Goal: Check status: Check status

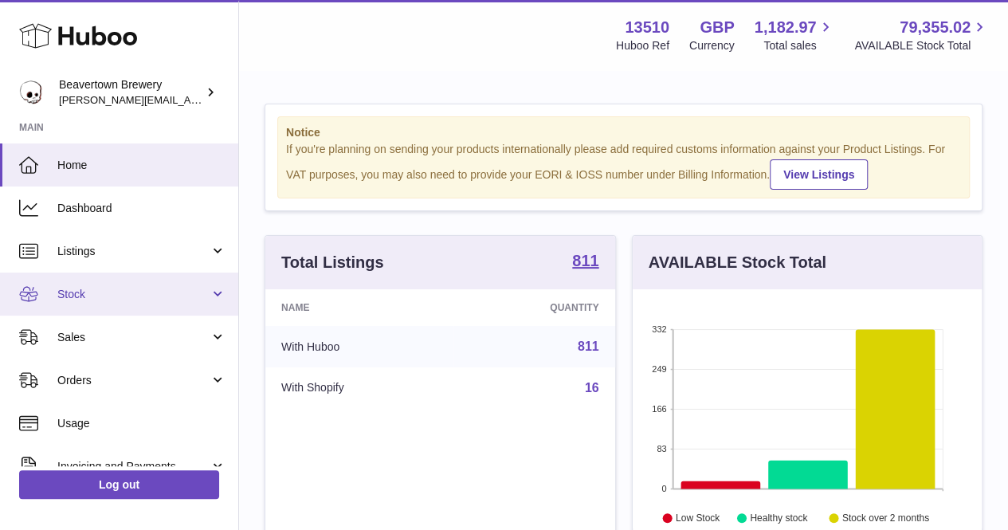
click at [113, 309] on link "Stock" at bounding box center [119, 294] width 238 height 43
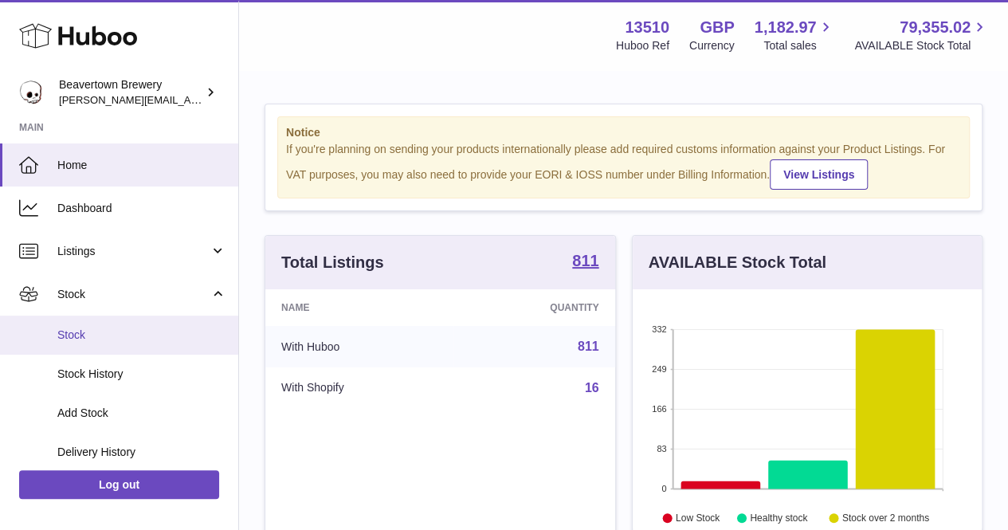
click at [113, 328] on span "Stock" at bounding box center [141, 335] width 169 height 15
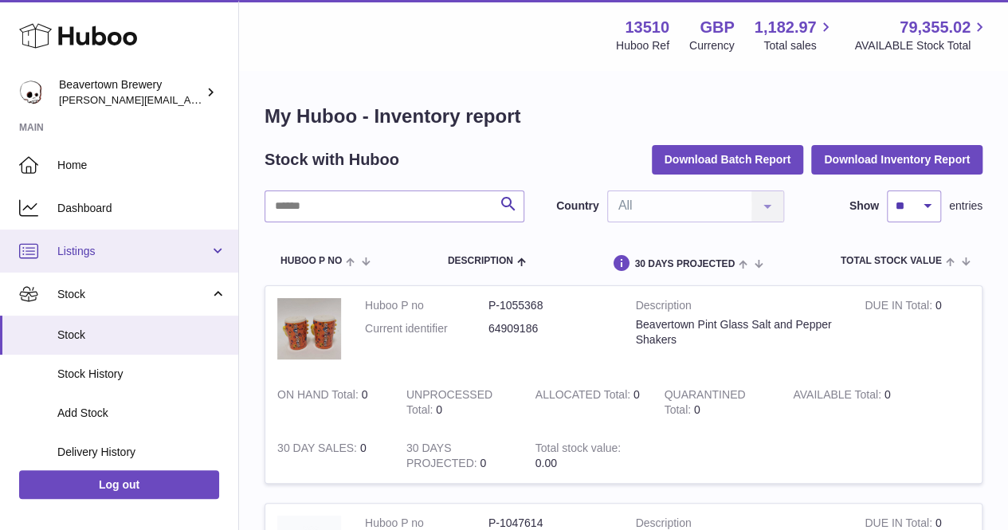
click at [115, 261] on link "Listings" at bounding box center [119, 251] width 238 height 43
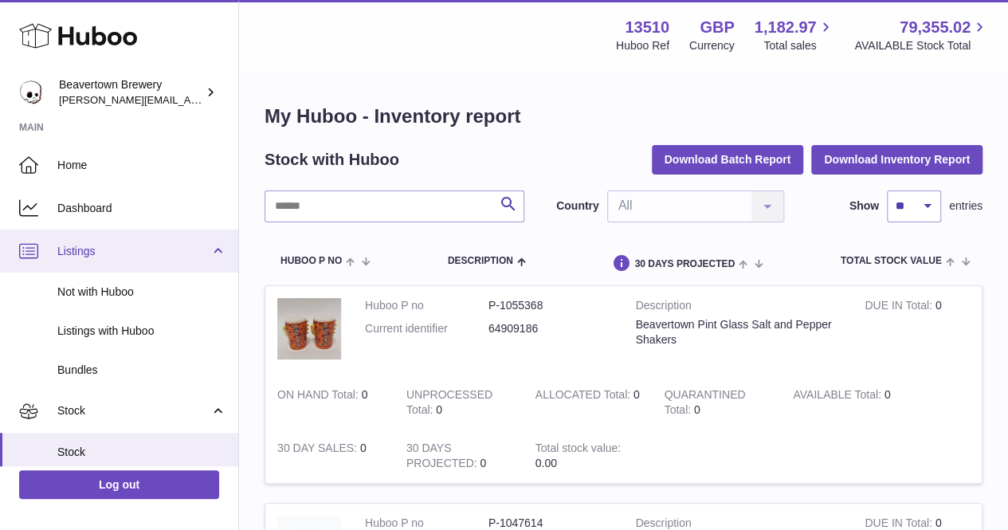
click at [115, 261] on link "Listings" at bounding box center [119, 251] width 238 height 43
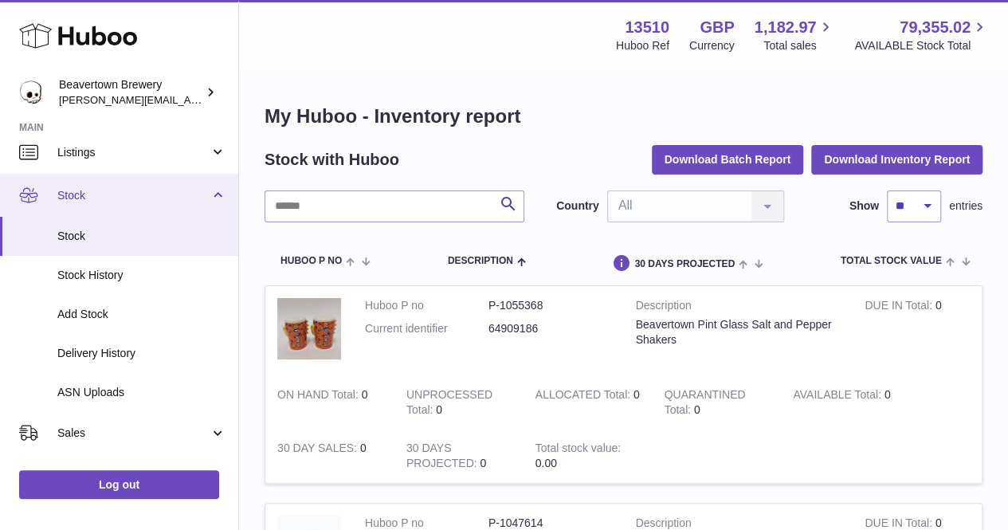
scroll to position [80, 0]
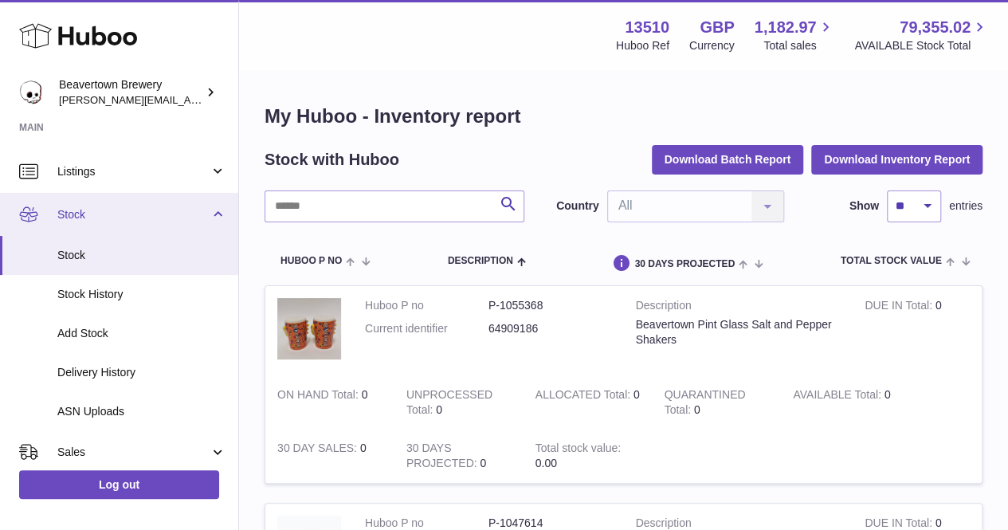
click at [190, 221] on span "Stock" at bounding box center [133, 214] width 152 height 15
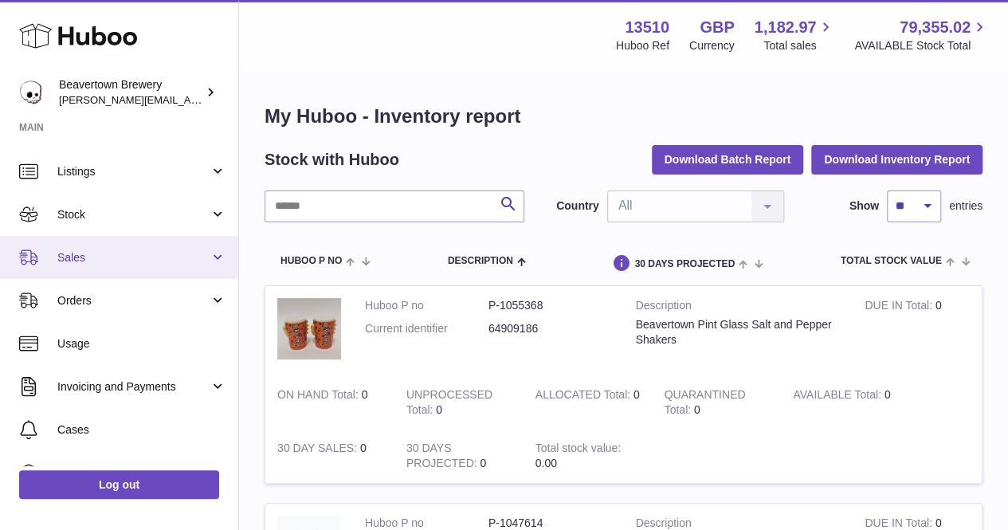
click at [174, 253] on span "Sales" at bounding box center [133, 257] width 152 height 15
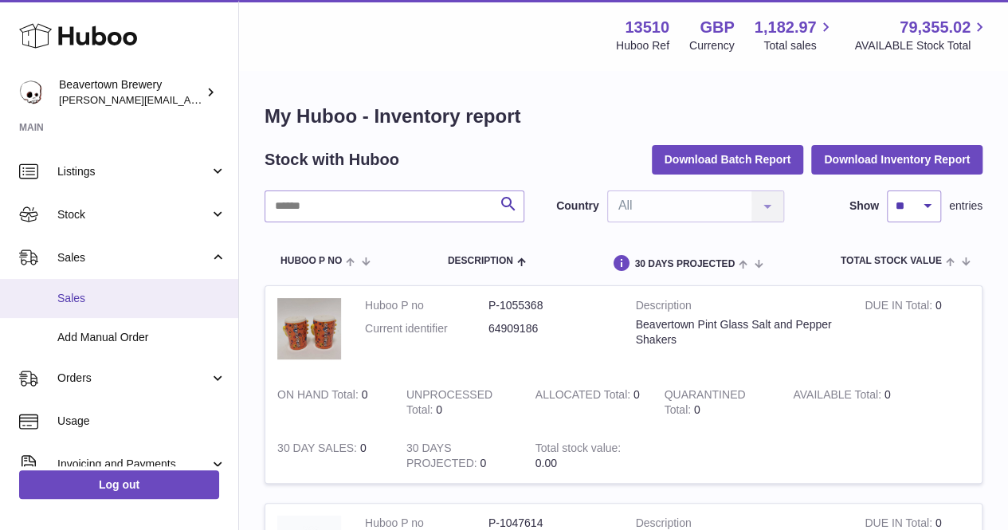
click at [102, 302] on span "Sales" at bounding box center [141, 298] width 169 height 15
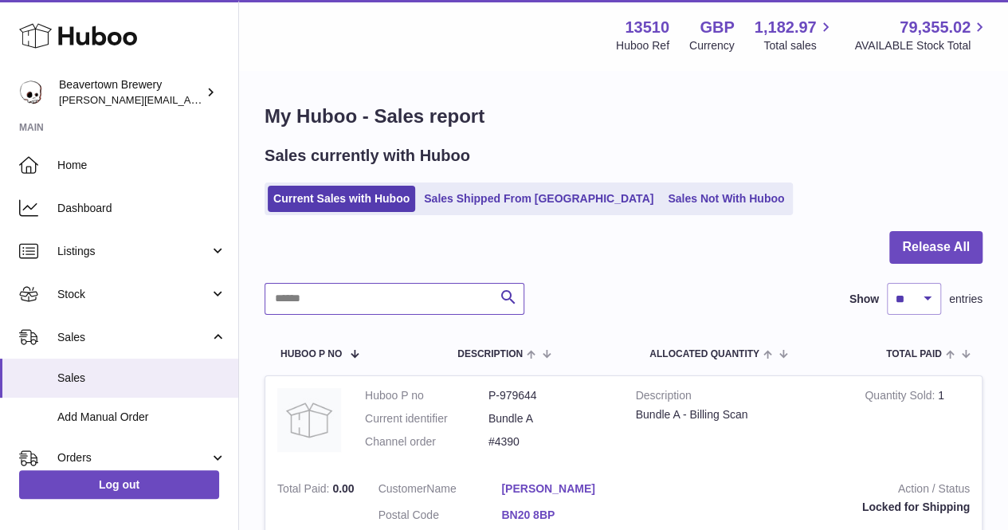
click at [328, 290] on input "text" at bounding box center [395, 299] width 260 height 32
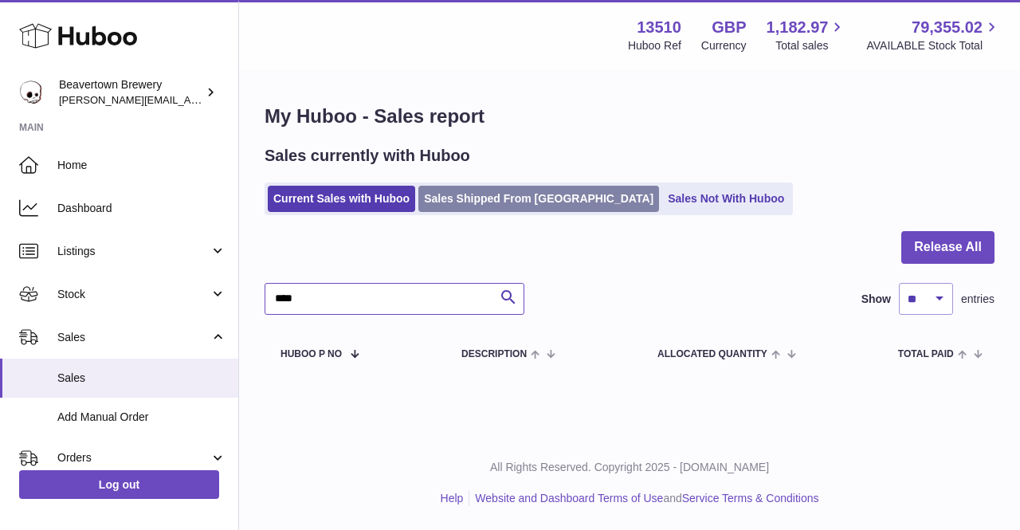
type input "****"
click at [529, 198] on link "Sales Shipped From [GEOGRAPHIC_DATA]" at bounding box center [538, 199] width 241 height 26
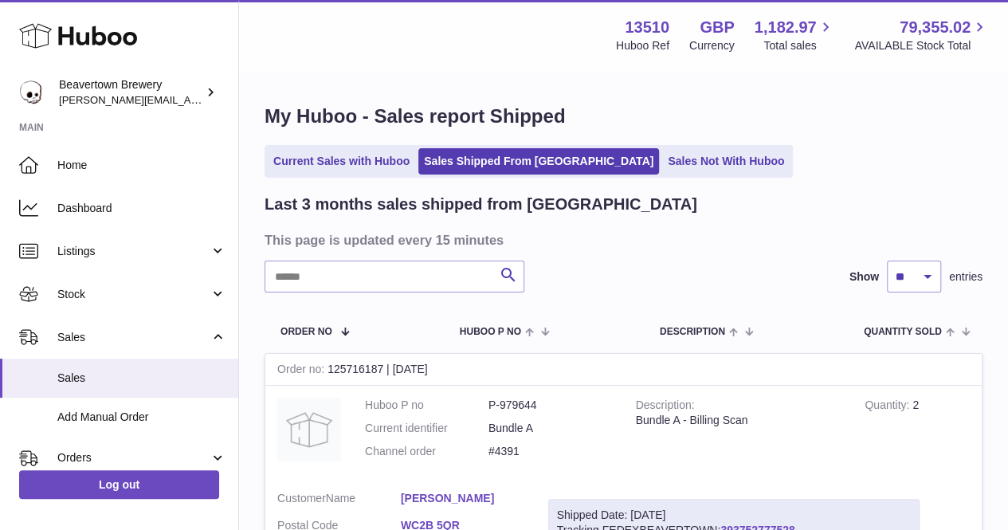
drag, startPoint x: 332, startPoint y: 285, endPoint x: 338, endPoint y: 273, distance: 12.9
click at [332, 284] on input "text" at bounding box center [395, 277] width 260 height 32
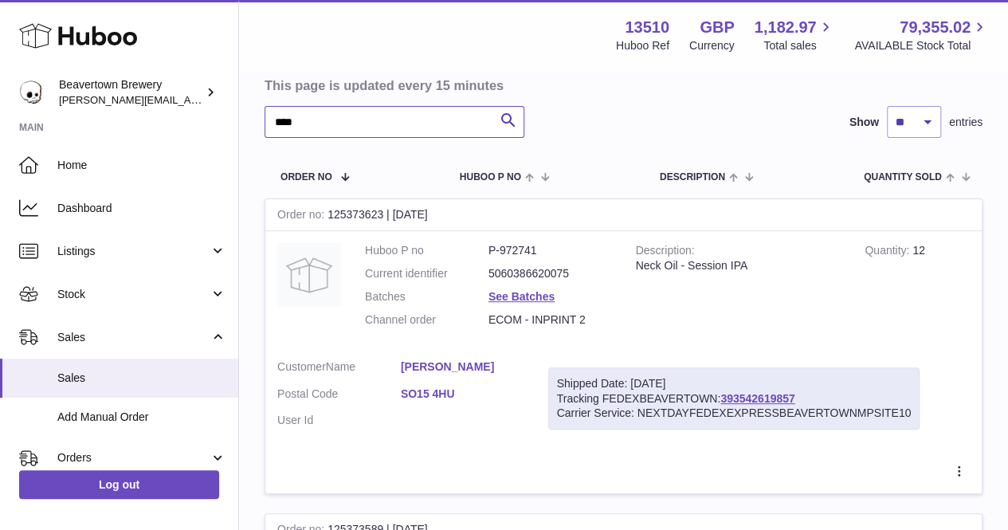
scroll to position [239, 0]
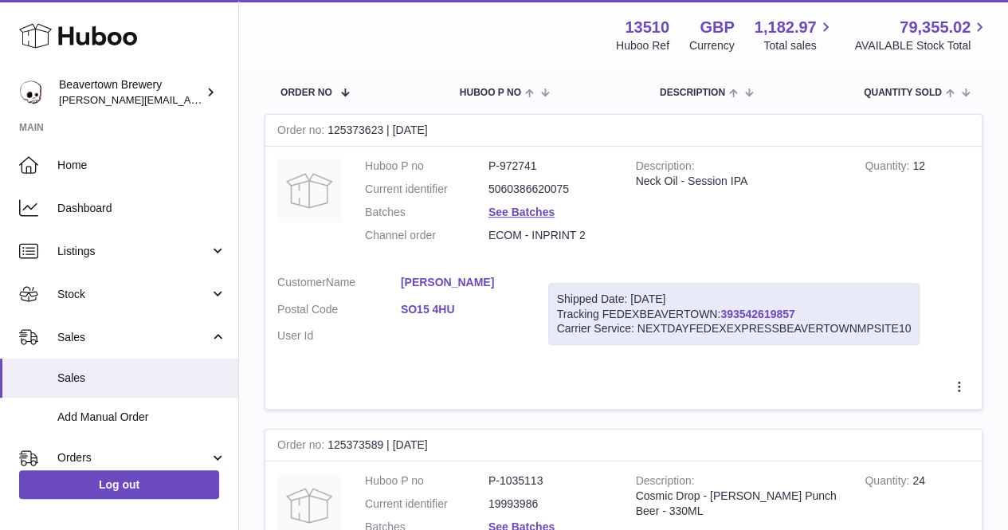
type input "****"
click at [770, 317] on link "393542619857" at bounding box center [757, 314] width 74 height 13
